Goal: Find specific page/section: Find specific page/section

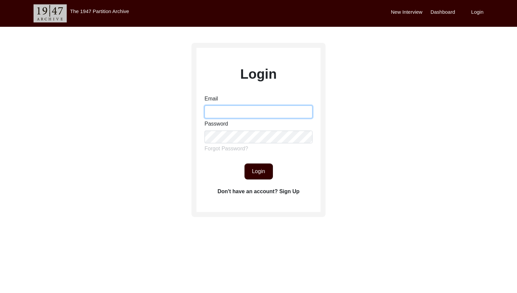
click at [251, 114] on input "Email" at bounding box center [259, 112] width 108 height 13
type input "[EMAIL_ADDRESS][DOMAIN_NAME]"
click at [263, 174] on button "Login" at bounding box center [258, 172] width 28 height 16
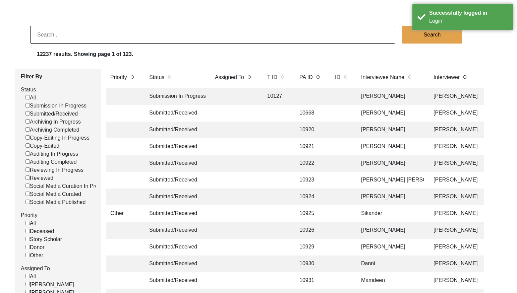
scroll to position [28, 0]
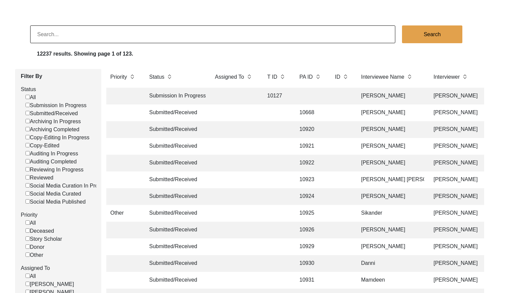
click at [26, 113] on input "Submitted/Received" at bounding box center [27, 113] width 4 height 4
checkbox input "false"
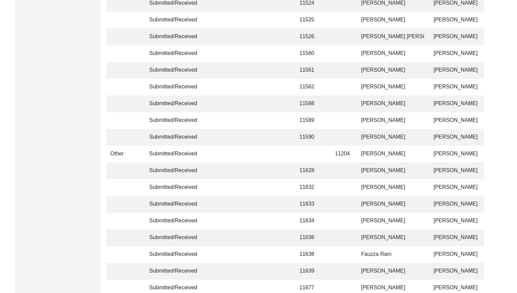
scroll to position [1583, 0]
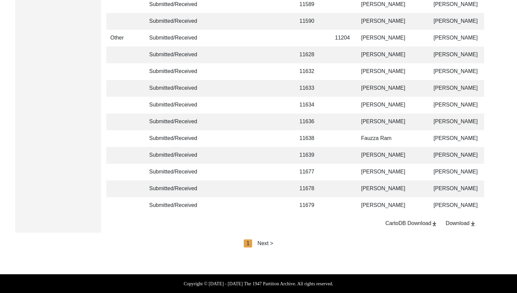
click at [271, 242] on div "Next >" at bounding box center [265, 244] width 16 height 8
click at [278, 243] on div "Next >" at bounding box center [281, 244] width 16 height 8
click at [280, 242] on div "Next >" at bounding box center [281, 244] width 16 height 8
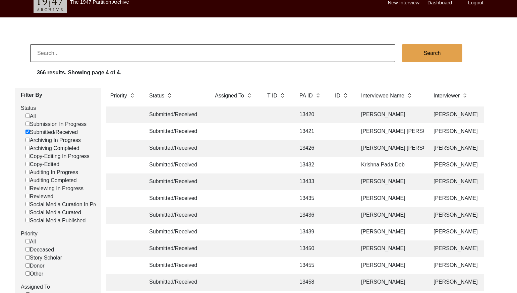
scroll to position [0, 0]
